Goal: Task Accomplishment & Management: Manage account settings

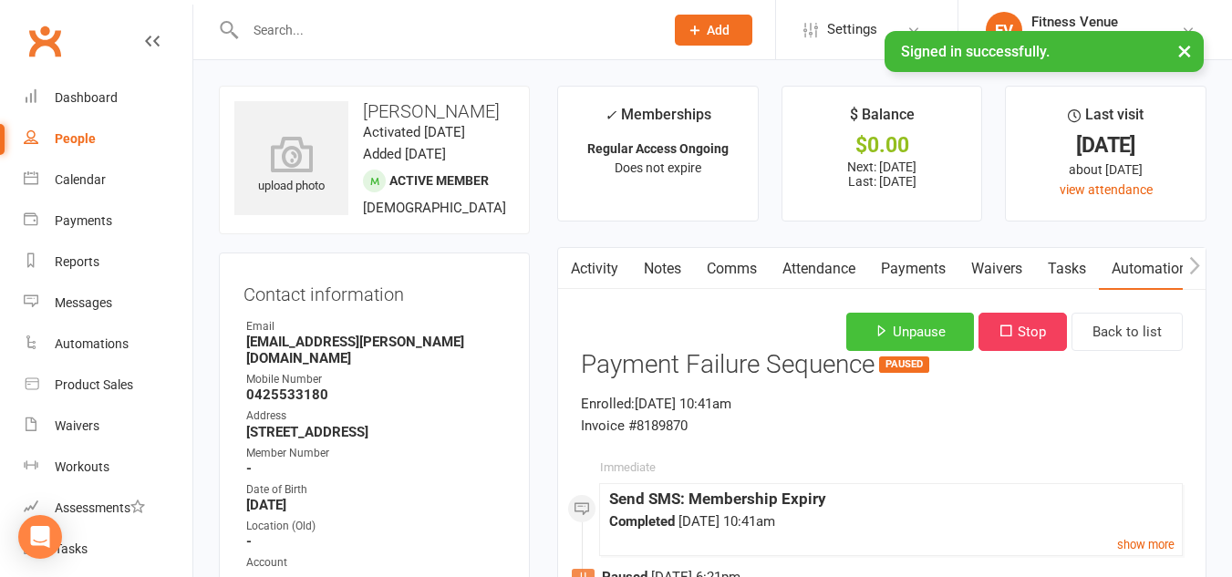
click at [875, 333] on icon "button" at bounding box center [882, 331] width 14 height 14
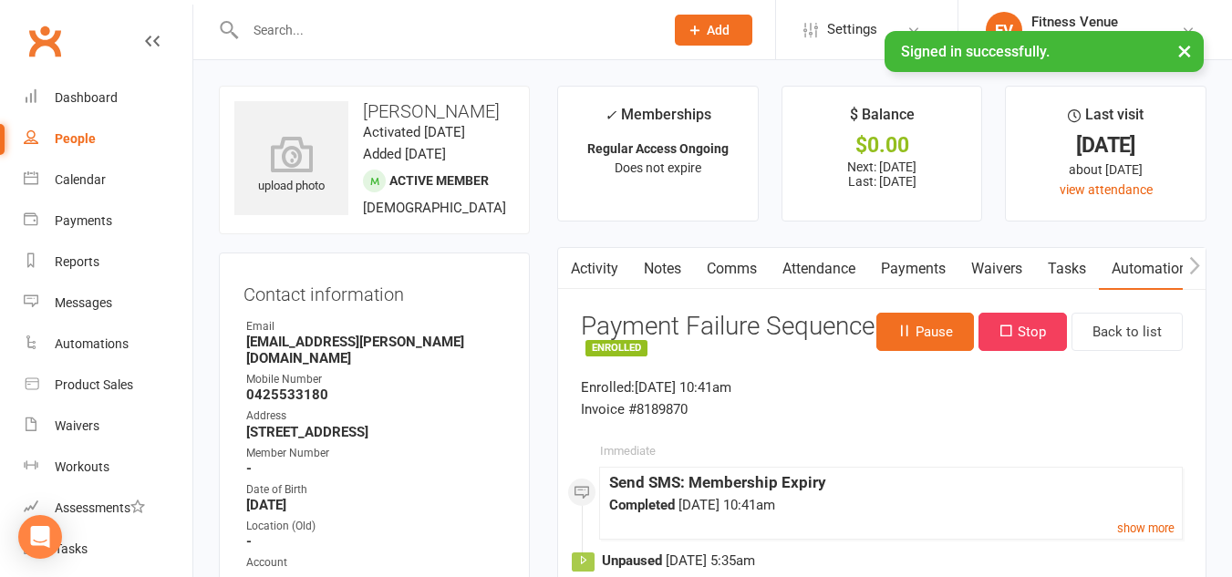
click at [907, 264] on link "Payments" at bounding box center [913, 269] width 90 height 42
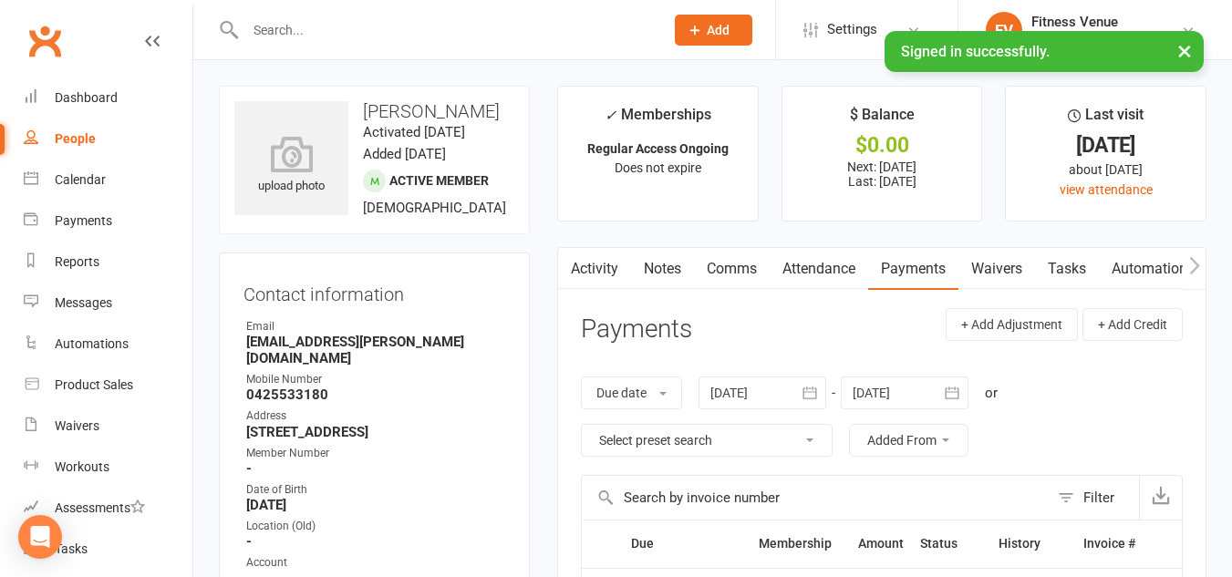
click at [289, 31] on input "text" at bounding box center [445, 30] width 411 height 26
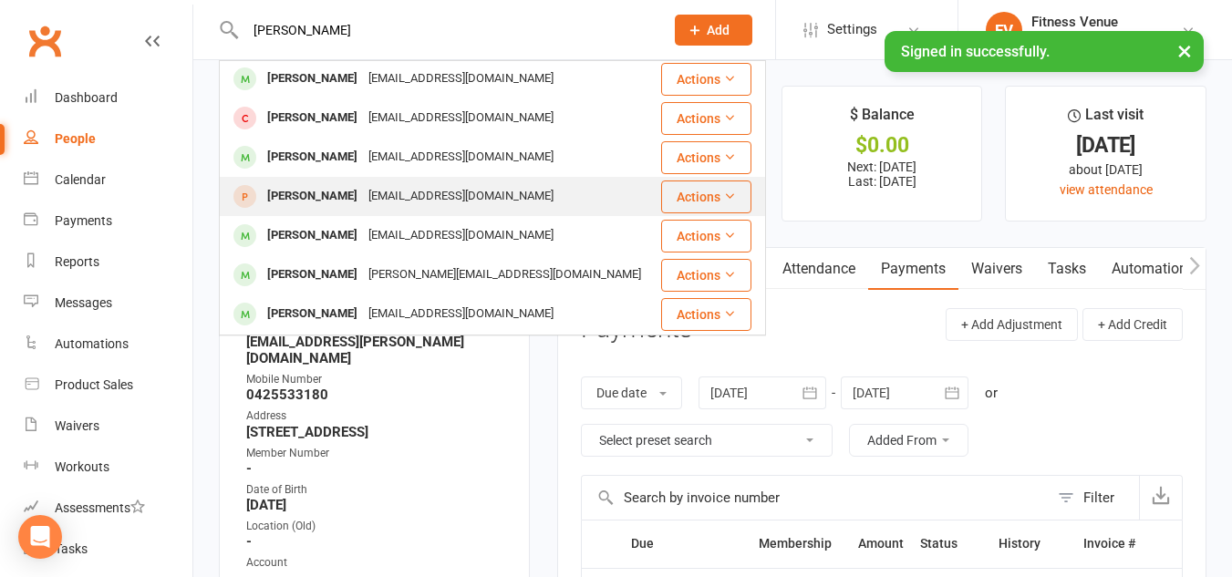
scroll to position [79, 0]
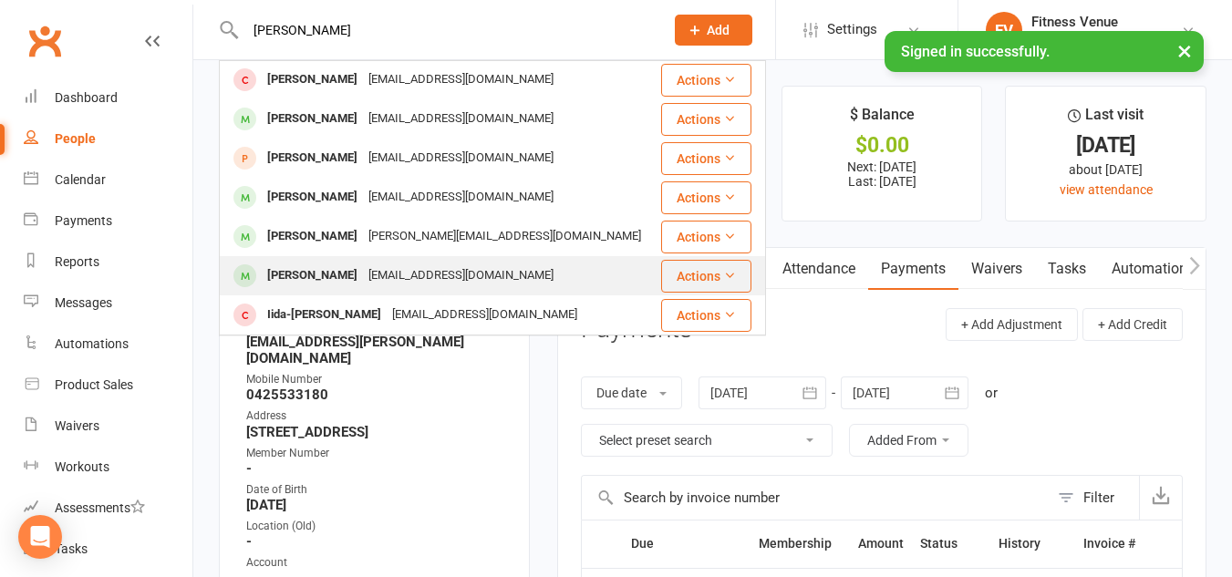
type input "emily"
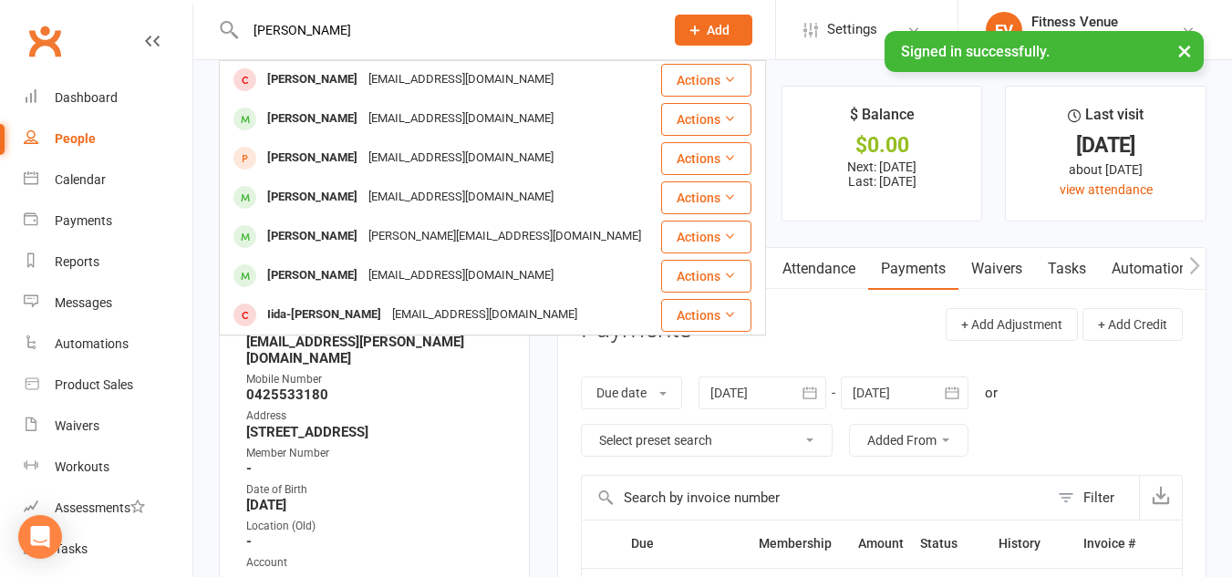
click at [367, 265] on div "iamejmcreative@gmail.com" at bounding box center [461, 276] width 196 height 26
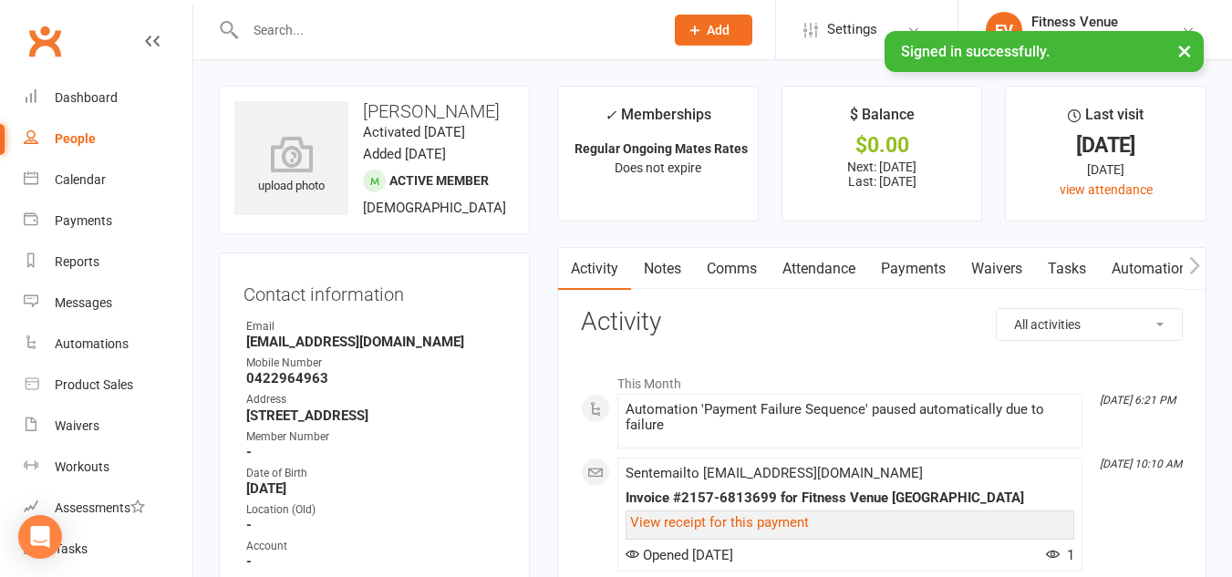
click at [915, 270] on link "Payments" at bounding box center [913, 269] width 90 height 42
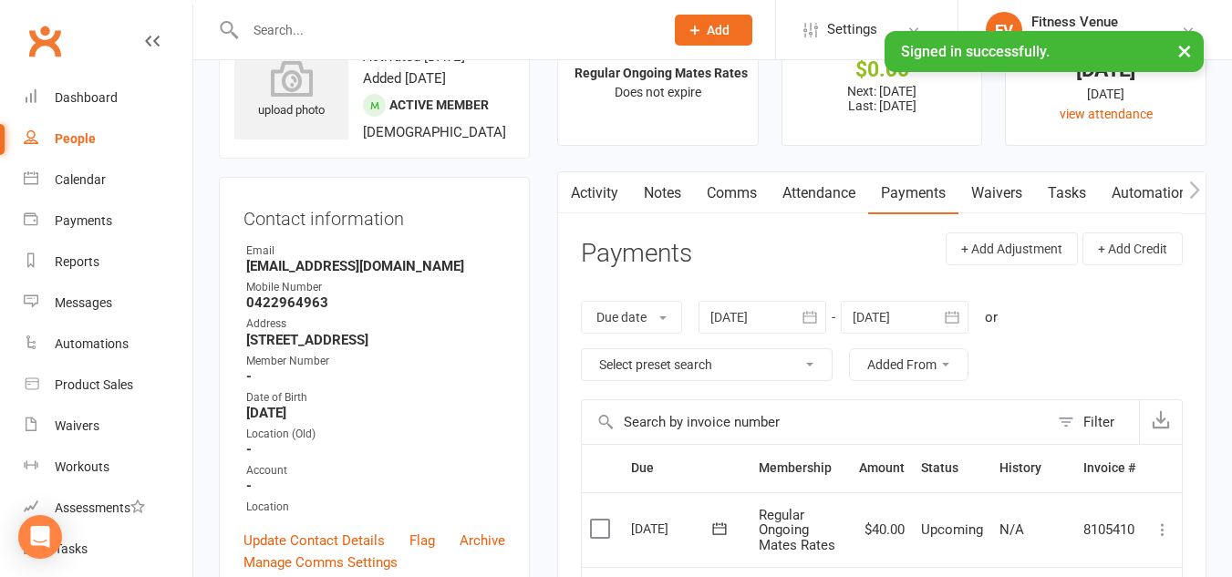
scroll to position [274, 0]
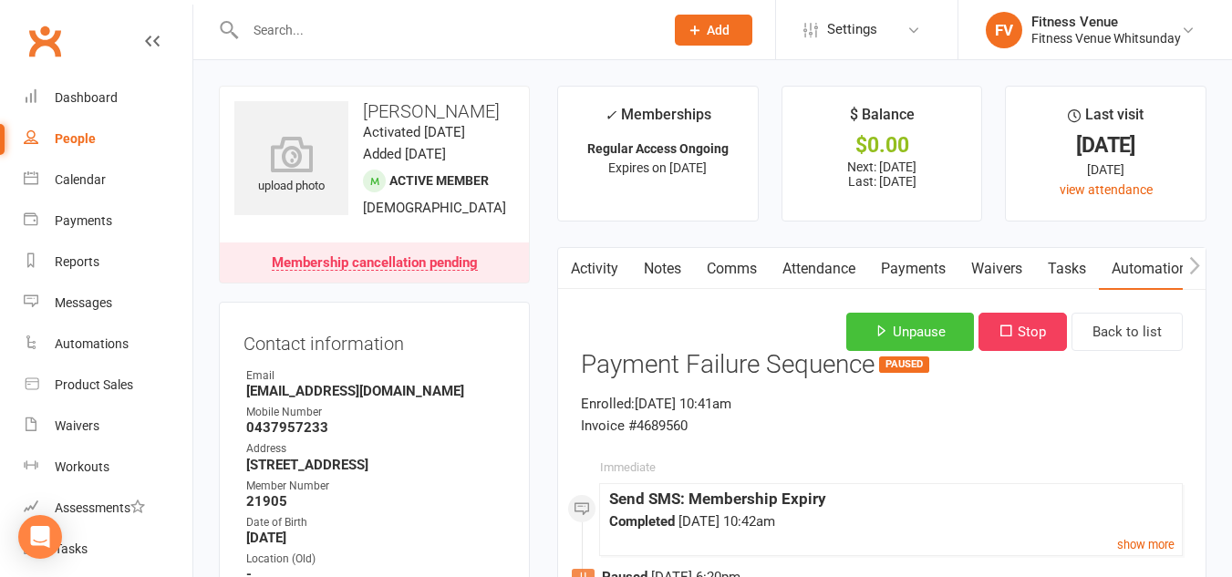
click at [885, 326] on button "Unpause" at bounding box center [910, 332] width 128 height 38
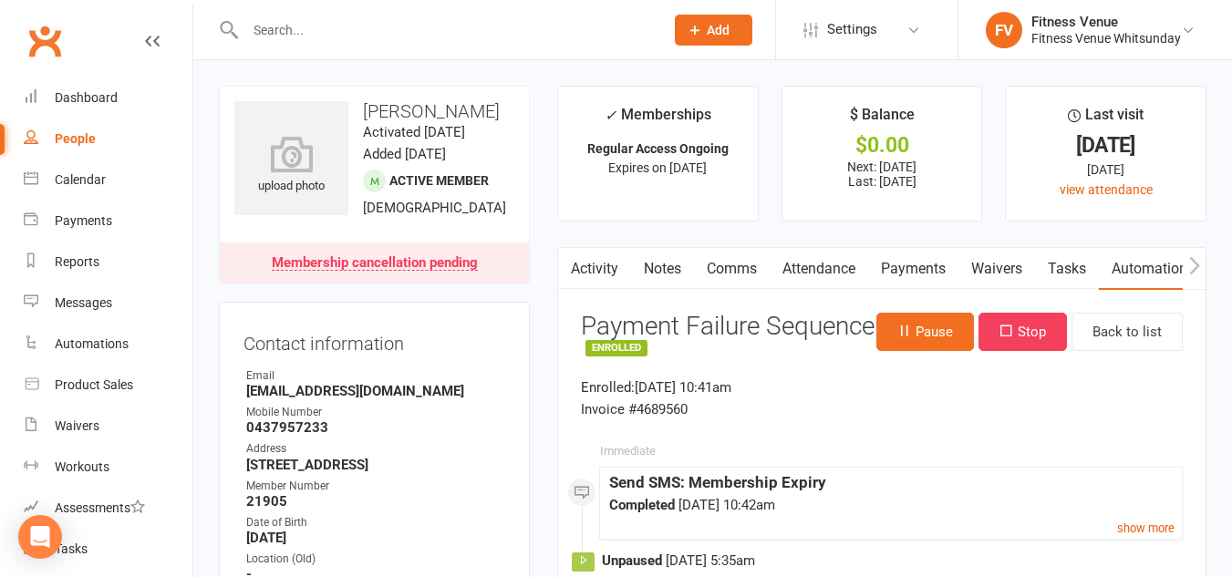
click at [916, 268] on link "Payments" at bounding box center [913, 269] width 90 height 42
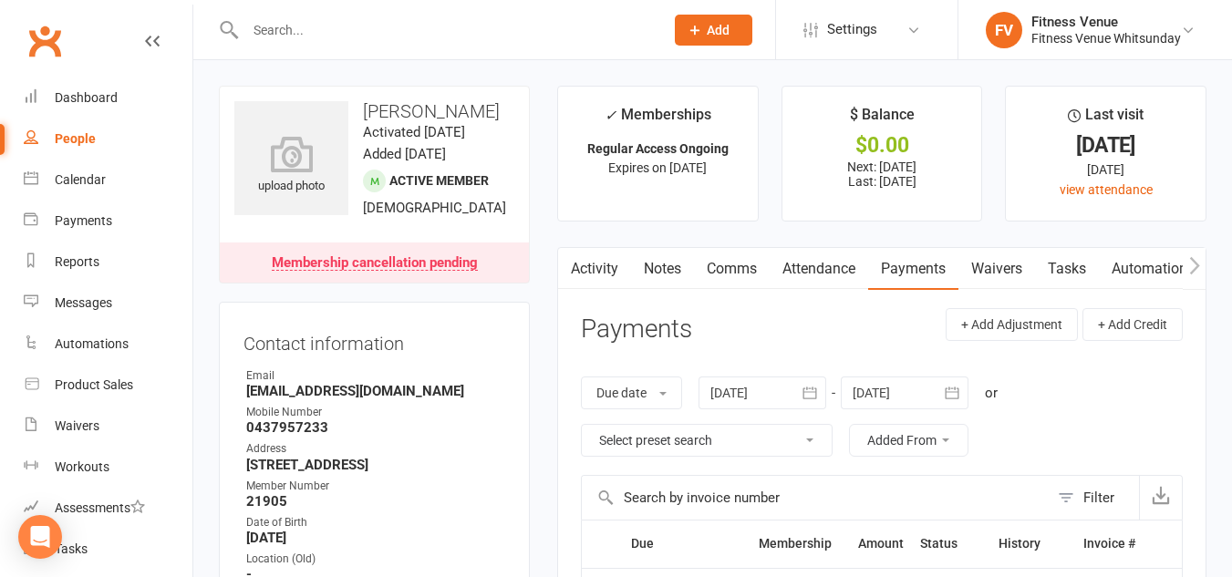
click at [446, 262] on div "Membership cancellation pending" at bounding box center [375, 263] width 206 height 15
